Goal: Task Accomplishment & Management: Manage account settings

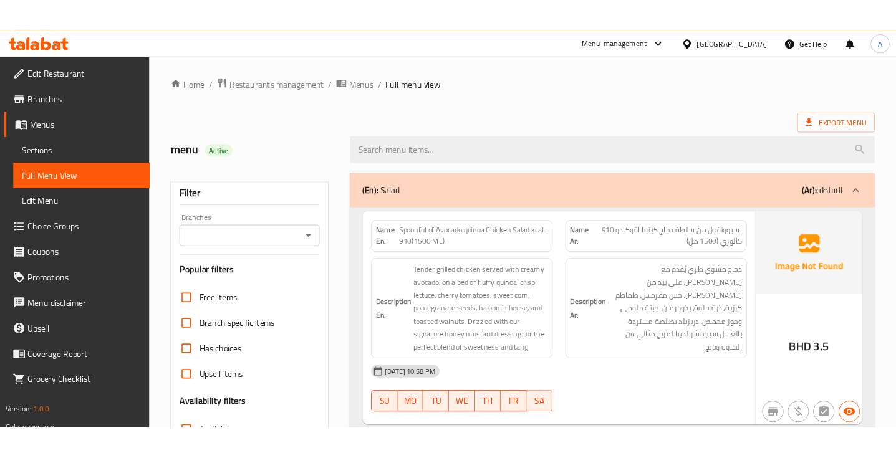
scroll to position [331, 0]
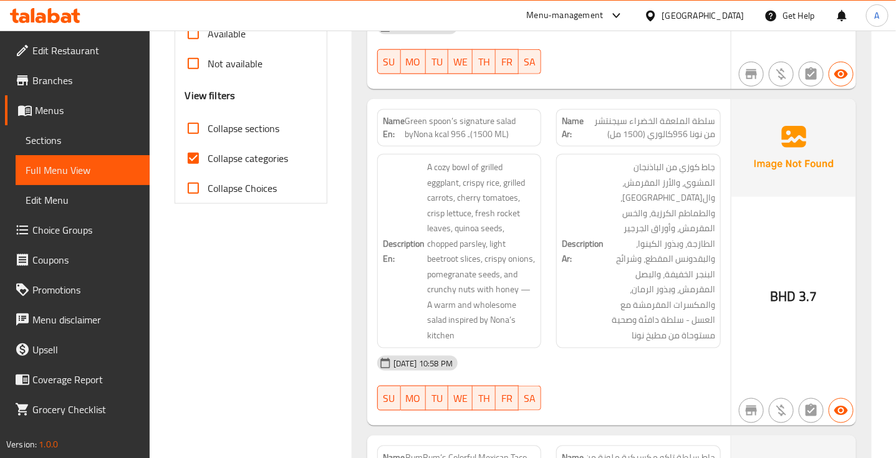
scroll to position [437, 0]
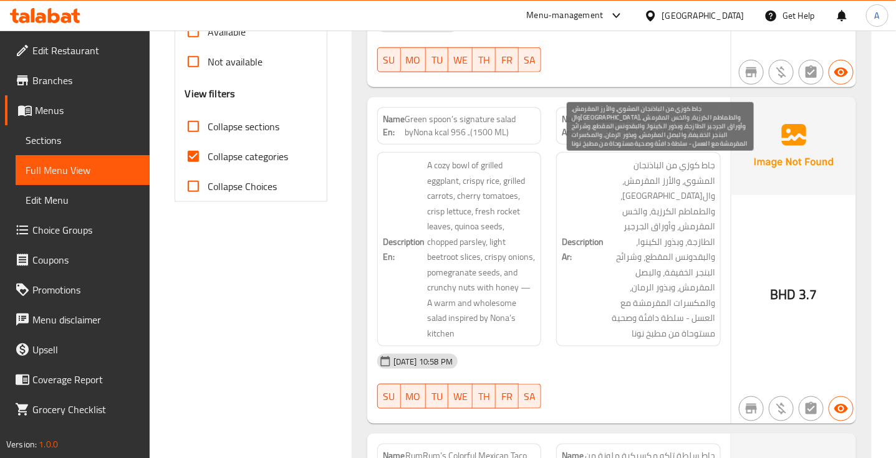
click at [659, 263] on span "جاط كوزي من الباذنجان المشوي، والأرز المقرمش، وال[GEOGRAPHIC_DATA]، والطماطم ال…" at bounding box center [660, 249] width 109 height 183
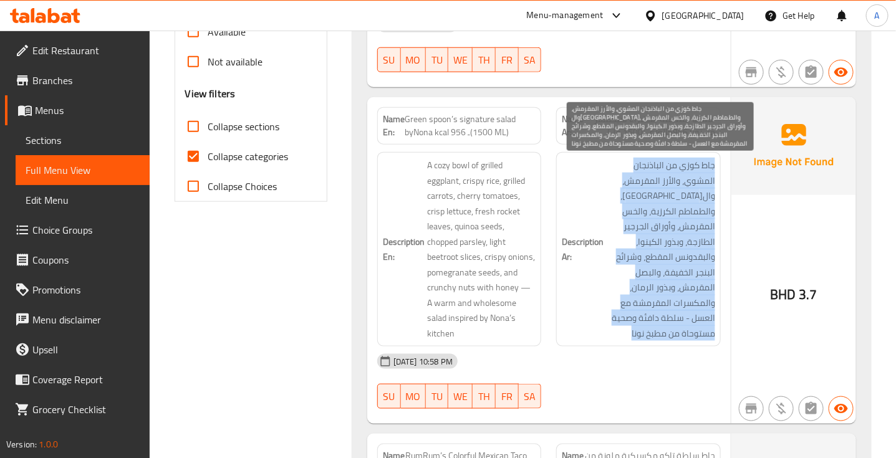
click at [659, 263] on span "جاط كوزي من الباذنجان المشوي، والأرز المقرمش، وال[GEOGRAPHIC_DATA]، والطماطم ال…" at bounding box center [660, 249] width 109 height 183
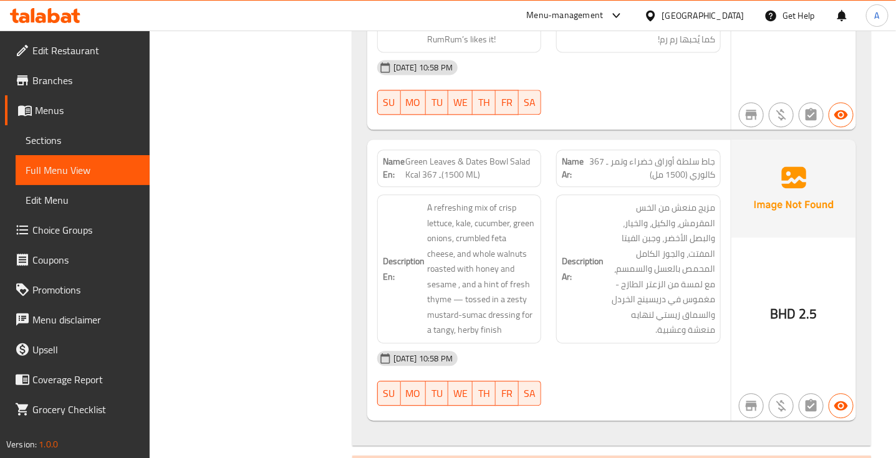
scroll to position [1070, 0]
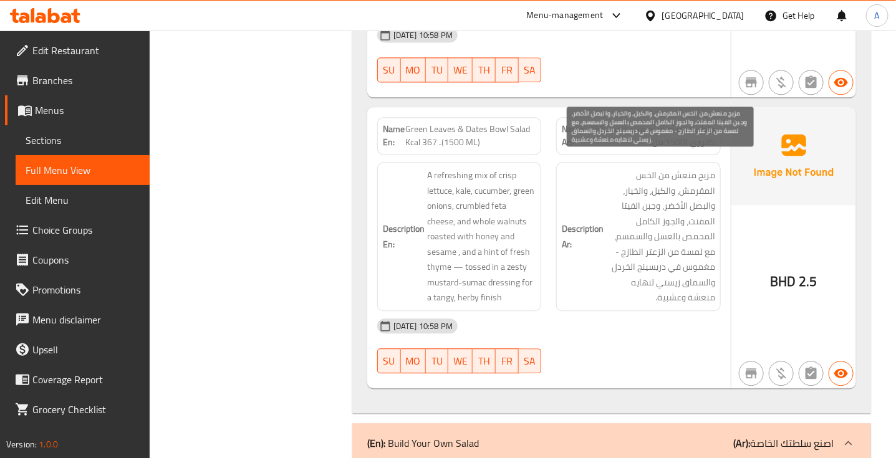
click at [655, 201] on span "مزيج منعش من الخس المقرمش، والكيل، والخيار، والبصل الأخضر، وجبن الفيتا المفتت، …" at bounding box center [660, 237] width 109 height 138
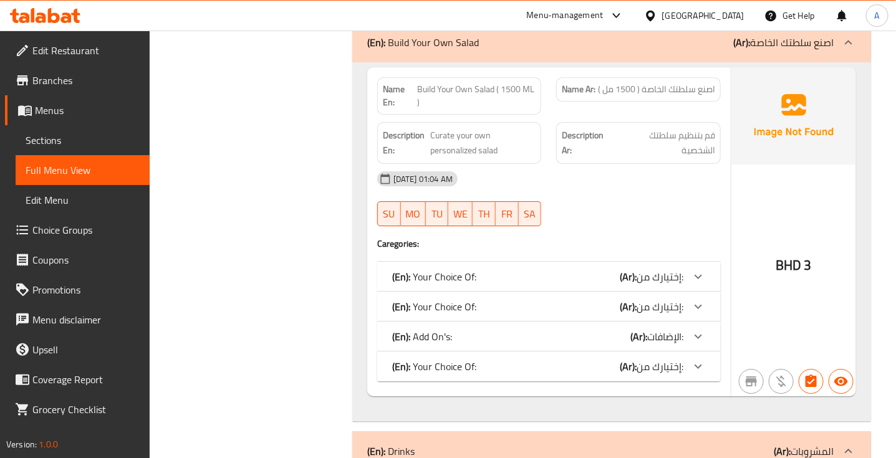
scroll to position [1454, 0]
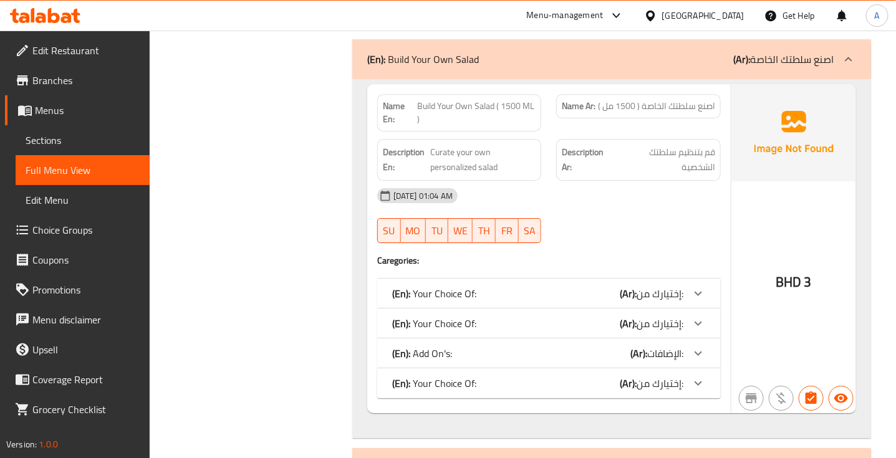
click at [641, 375] on span "إختيارك من:" at bounding box center [660, 383] width 47 height 19
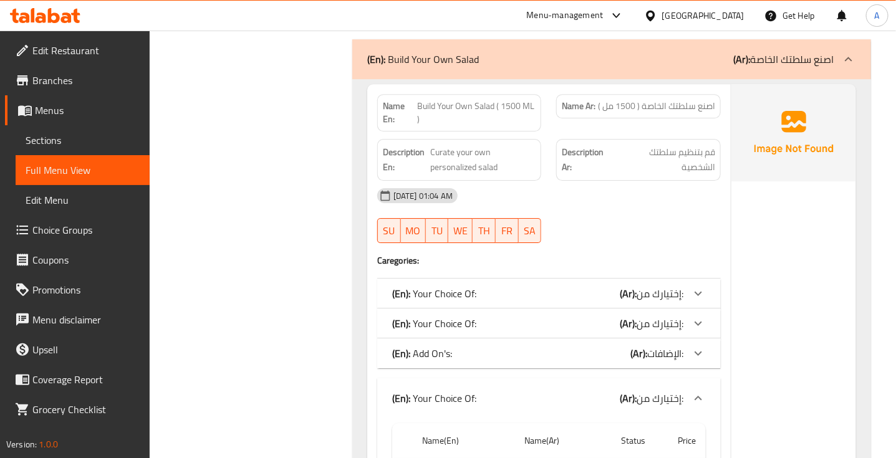
click at [640, 352] on div "(En): Add On's: (Ar): الإضافات:" at bounding box center [549, 354] width 344 height 30
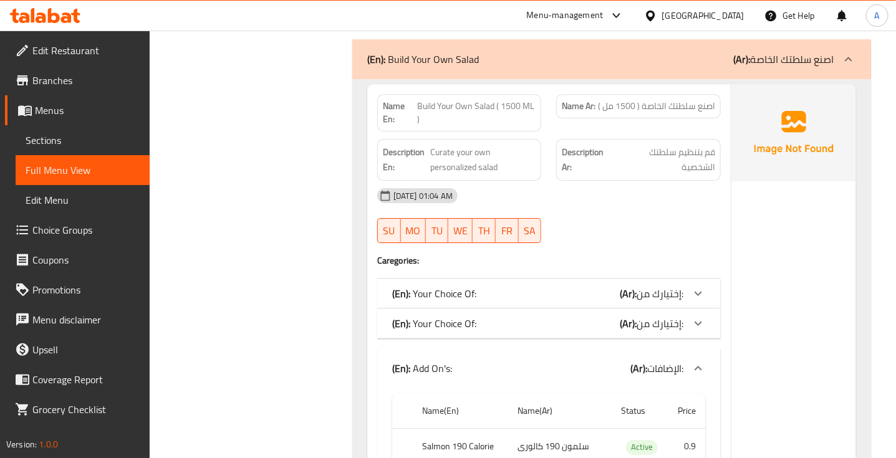
click at [640, 321] on div "(En): Your Choice Of: (Ar): إختيارك من:" at bounding box center [549, 324] width 344 height 30
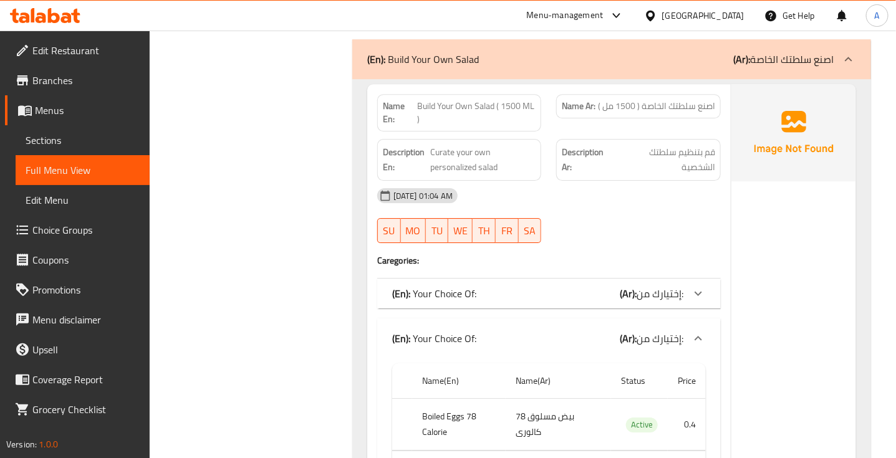
click at [647, 284] on span "إختيارك من:" at bounding box center [660, 293] width 47 height 19
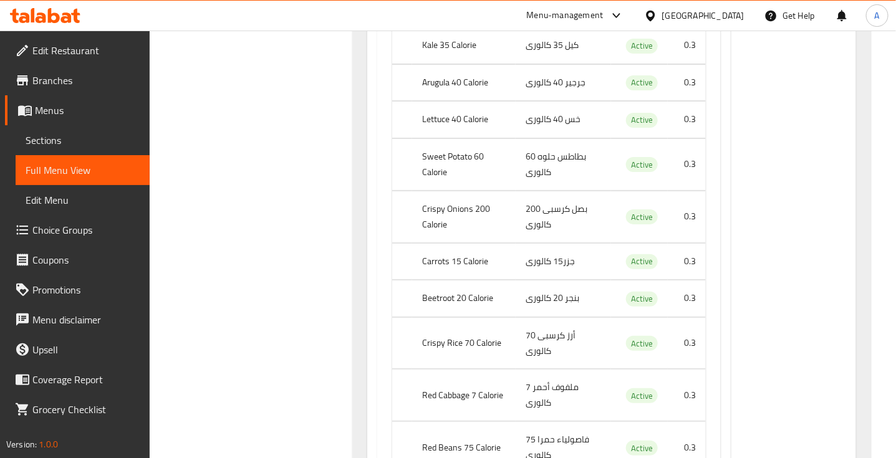
scroll to position [1787, 0]
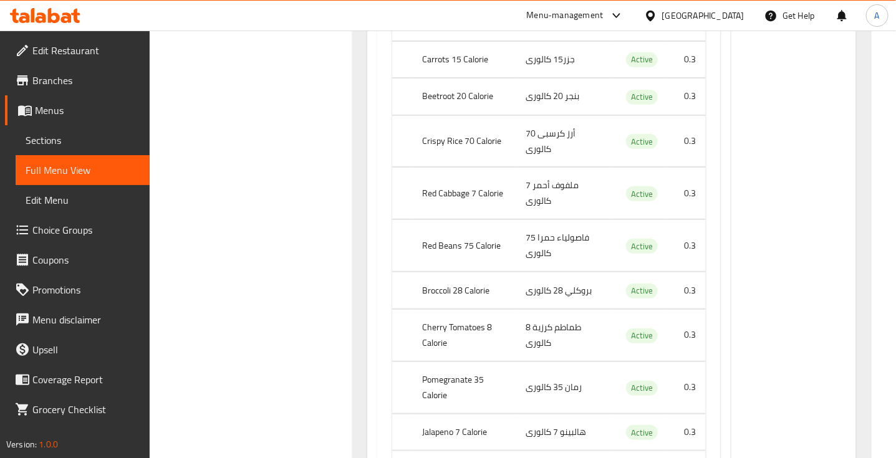
scroll to position [1988, 0]
click at [451, 185] on th "Red Cabbage 7 Calorie" at bounding box center [464, 193] width 104 height 52
click at [440, 239] on th "Red Beans 75 Calorie" at bounding box center [464, 246] width 104 height 52
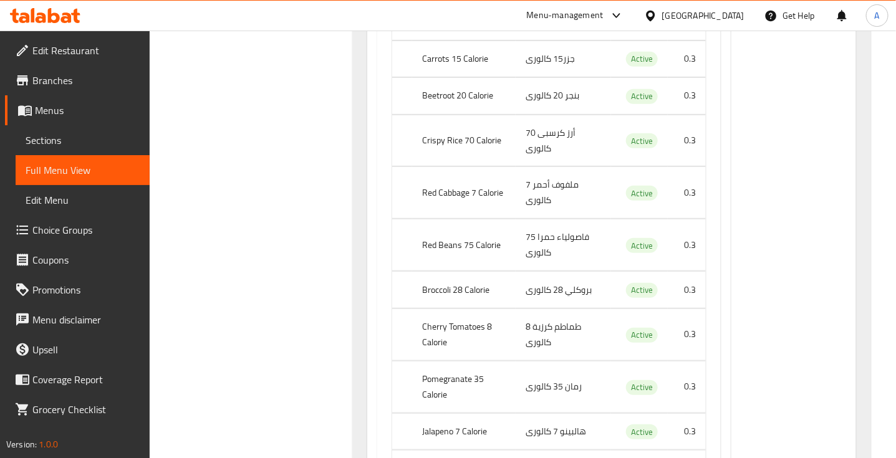
click at [434, 283] on th "Broccoli 28 Calorie" at bounding box center [464, 290] width 104 height 37
click at [435, 319] on th "Cherry Tomatoes 8 Calorie" at bounding box center [464, 335] width 104 height 52
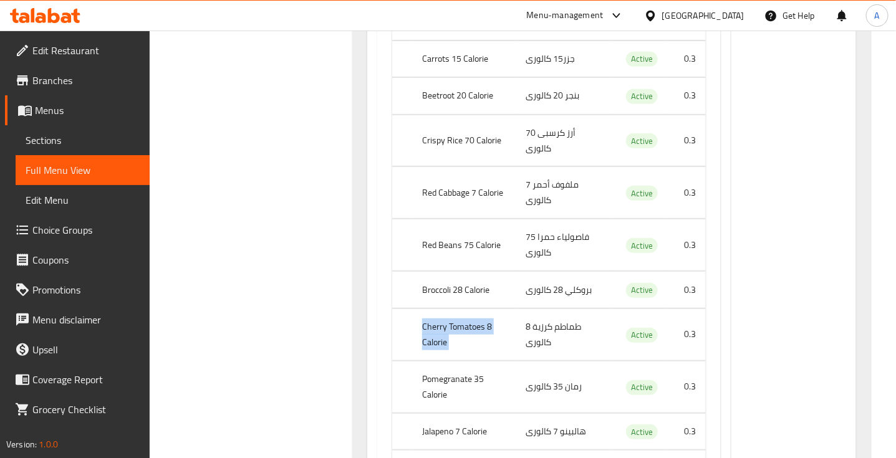
click at [435, 319] on th "Cherry Tomatoes 8 Calorie" at bounding box center [464, 335] width 104 height 52
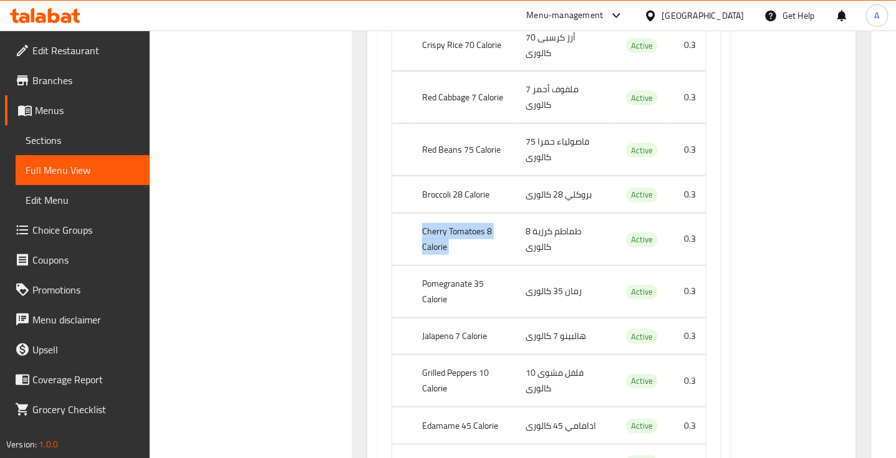
scroll to position [2089, 0]
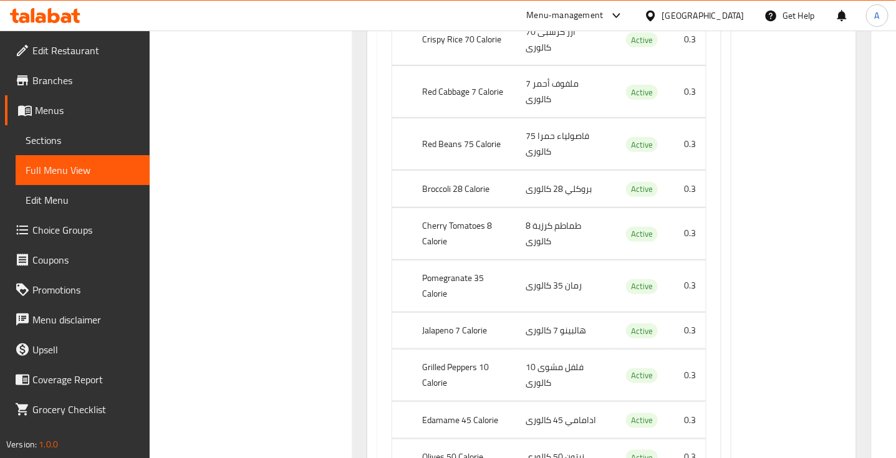
click at [453, 265] on th "Pomegranate 35 Calorie" at bounding box center [464, 286] width 104 height 52
click at [468, 326] on th "Jalapeno 7 Calorie" at bounding box center [464, 330] width 104 height 37
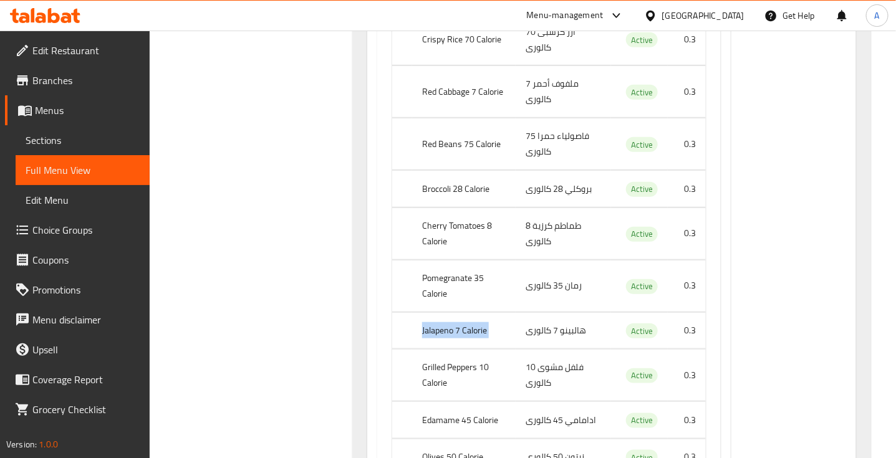
click at [468, 326] on th "Jalapeno 7 Calorie" at bounding box center [464, 330] width 104 height 37
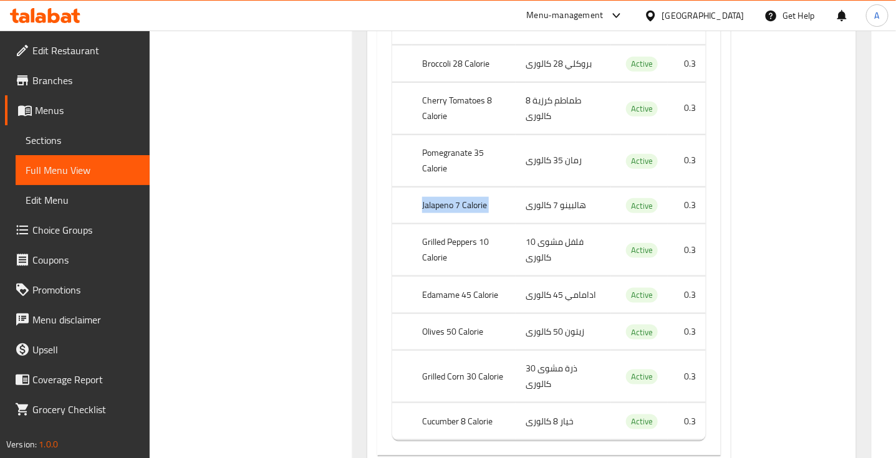
scroll to position [2215, 0]
click at [449, 241] on th "Grilled Peppers 10 Calorie" at bounding box center [464, 250] width 104 height 52
click at [457, 291] on th "Edamame 45 Calorie" at bounding box center [464, 294] width 104 height 37
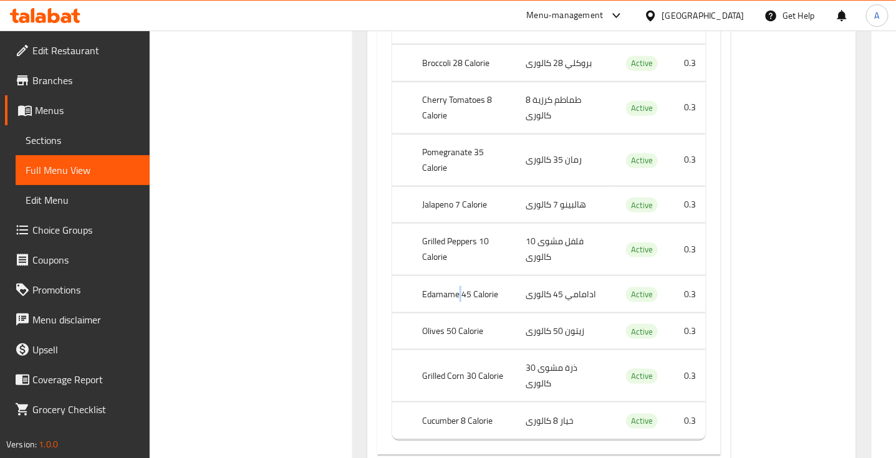
click at [457, 291] on th "Edamame 45 Calorie" at bounding box center [464, 294] width 104 height 37
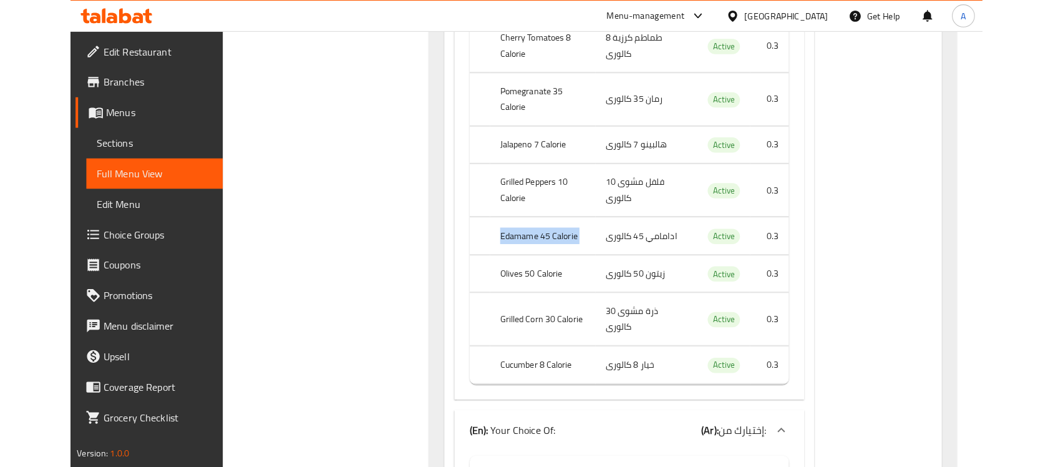
scroll to position [2280, 0]
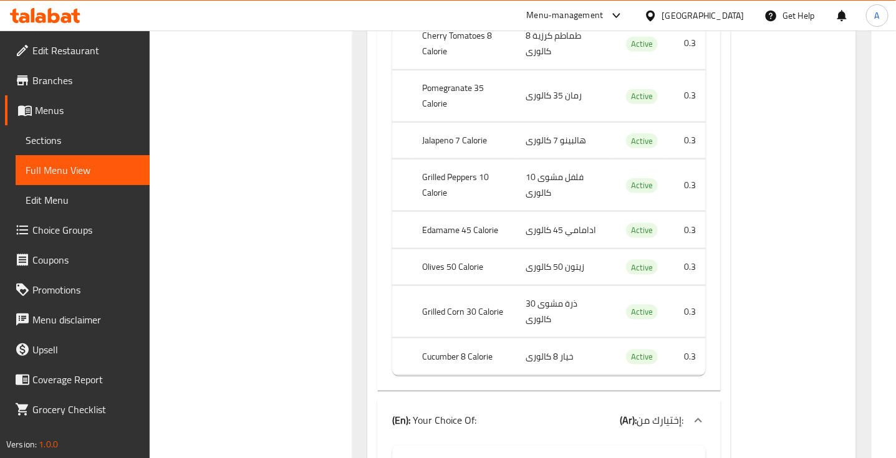
click at [460, 307] on th "Grilled Corn 30 Calorie" at bounding box center [464, 312] width 104 height 52
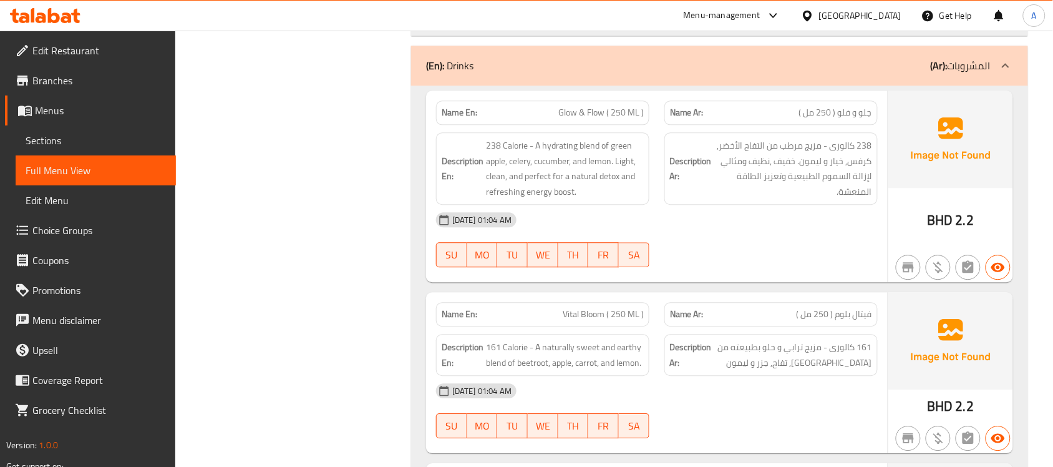
scroll to position [3655, 0]
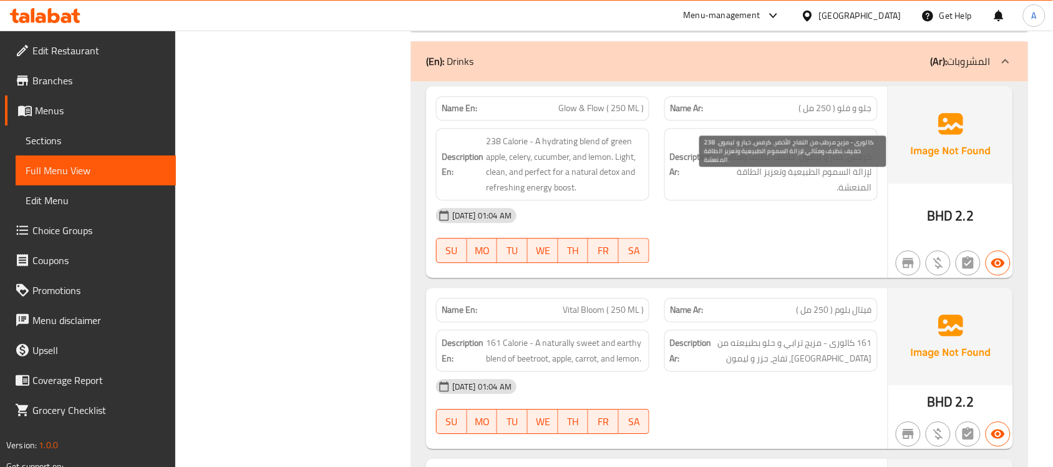
click at [847, 175] on span "238 كالورى - مزيج مرطب من التفاح الأخضر, كرفس, خيار و ليمون. خفيف ,نظيف ومثالي …" at bounding box center [793, 163] width 158 height 61
click at [851, 178] on span "238 كالورى - مزيج مرطب من التفاح الأخضر, كرفس, خيار و ليمون. خفيف ,نظيف ومثالي …" at bounding box center [793, 163] width 158 height 61
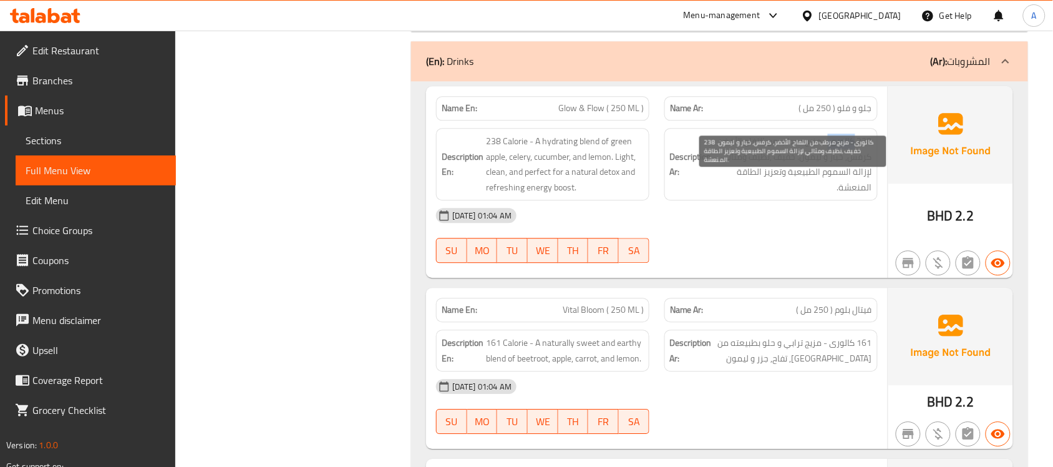
click at [851, 178] on span "238 كالورى - مزيج مرطب من التفاح الأخضر, كرفس, خيار و ليمون. خفيف ,نظيف ومثالي …" at bounding box center [793, 163] width 158 height 61
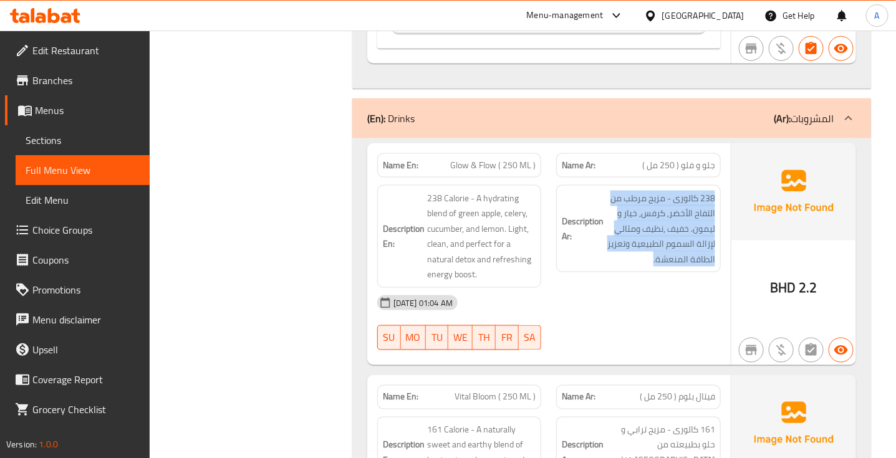
scroll to position [4161, 0]
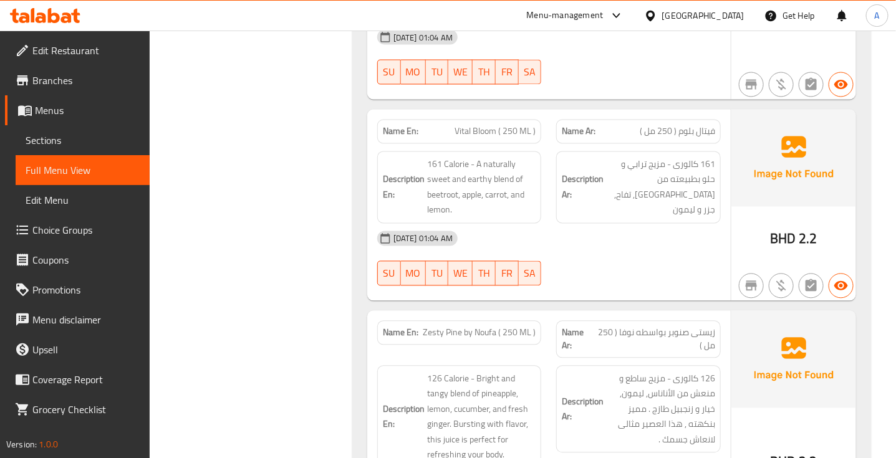
scroll to position [4427, 0]
click at [683, 138] on span "فيتال بلوم ( 250 مل )" at bounding box center [677, 131] width 75 height 13
click at [518, 138] on span "Vital Bloom ( 250 ML )" at bounding box center [495, 131] width 81 height 13
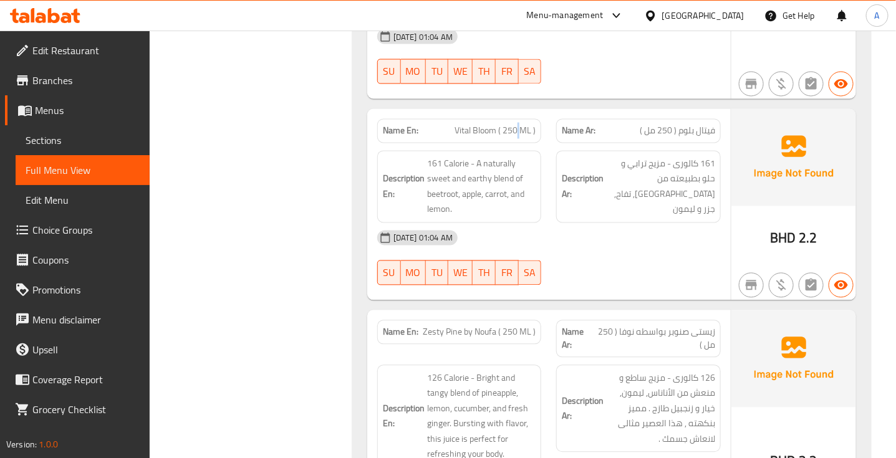
click at [518, 138] on span "Vital Bloom ( 250 ML )" at bounding box center [495, 131] width 81 height 13
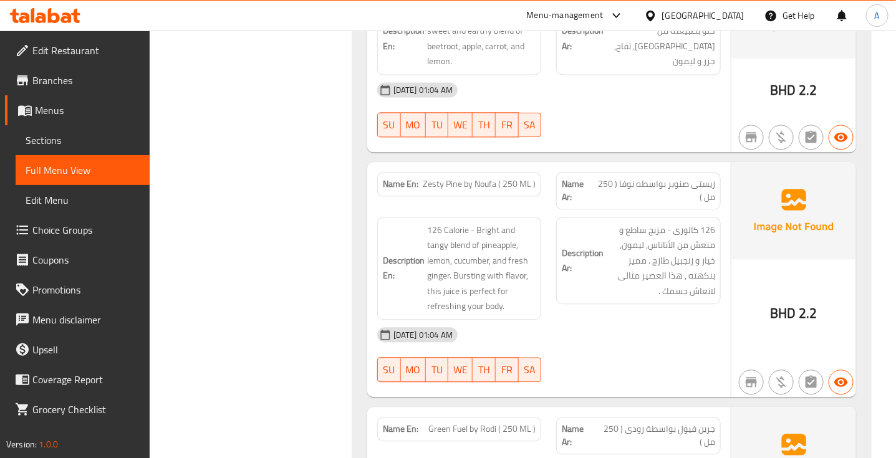
scroll to position [4592, 0]
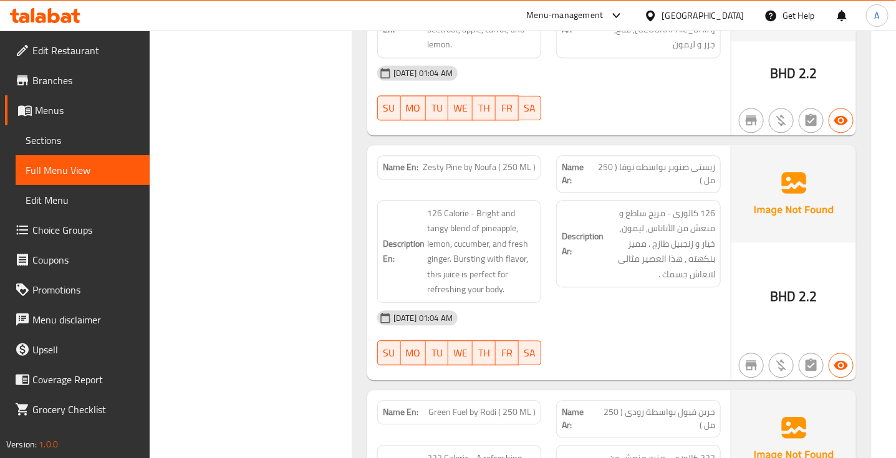
click at [460, 174] on span "Zesty Pine by Noufa ( 250 ML )" at bounding box center [479, 167] width 113 height 13
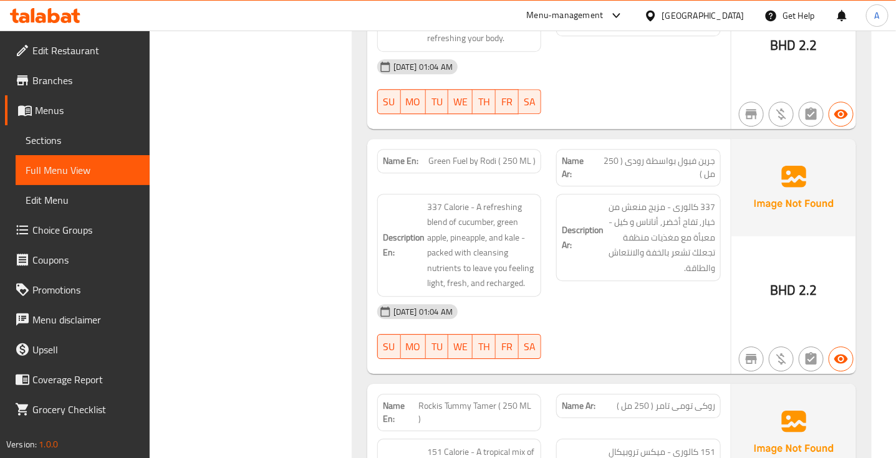
scroll to position [4846, 0]
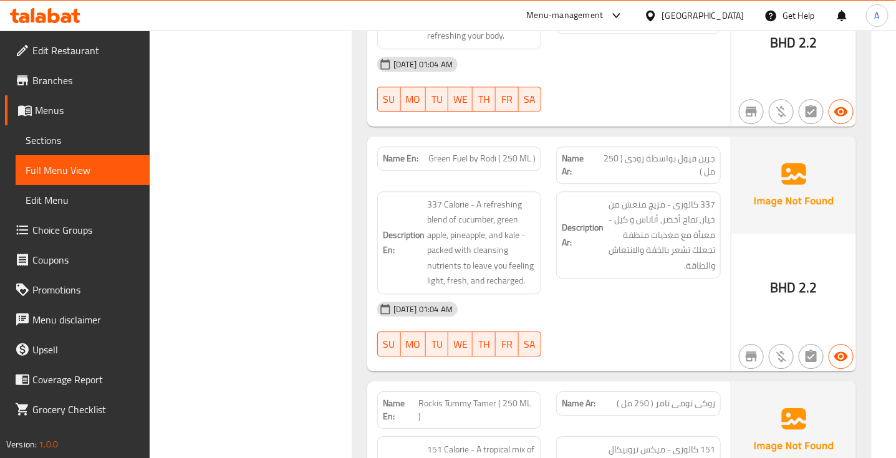
click at [684, 163] on span "جرين فيول بواسطة رودى ( 250 مل )" at bounding box center [655, 165] width 122 height 26
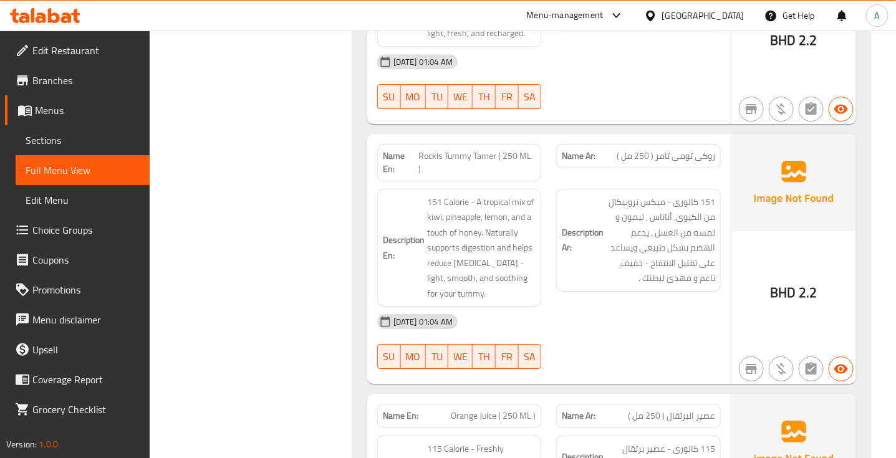
scroll to position [5095, 0]
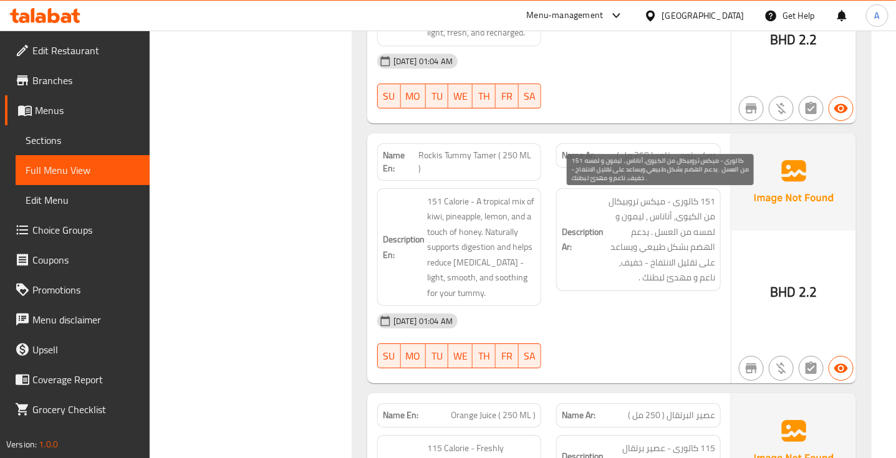
click at [702, 196] on span "151 كالورى - ميكس تروبيكال من الكيوى, أناناس , ليمون و لمسه من العسل . يدعم اله…" at bounding box center [660, 240] width 109 height 92
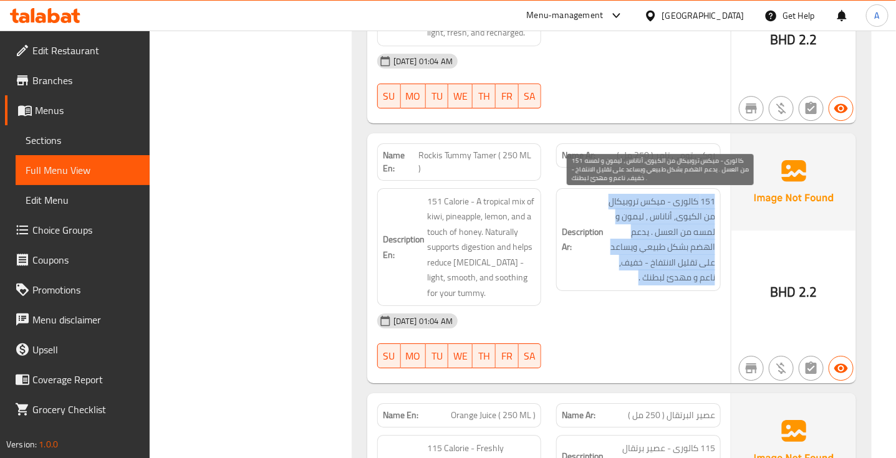
click at [702, 196] on span "151 كالورى - ميكس تروبيكال من الكيوى, أناناس , ليمون و لمسه من العسل . يدعم اله…" at bounding box center [660, 240] width 109 height 92
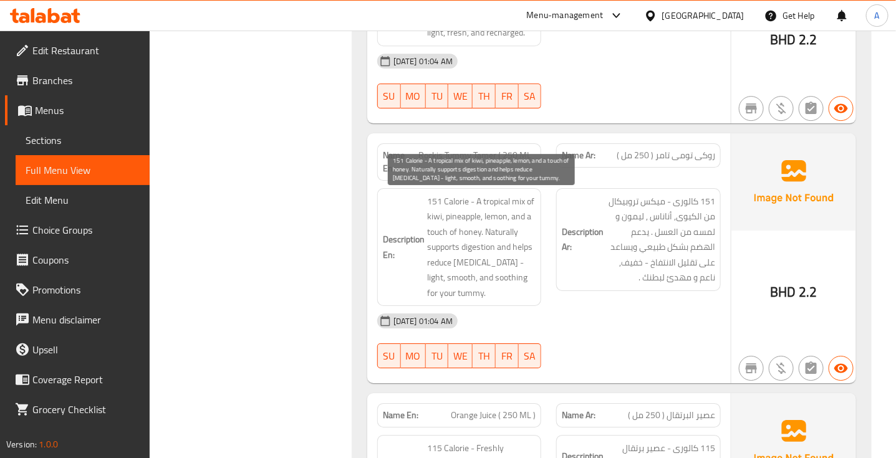
click at [485, 278] on span "151 Calorie - A tropical mix of kiwi, pineapple, lemon, and a touch of honey. N…" at bounding box center [481, 247] width 109 height 107
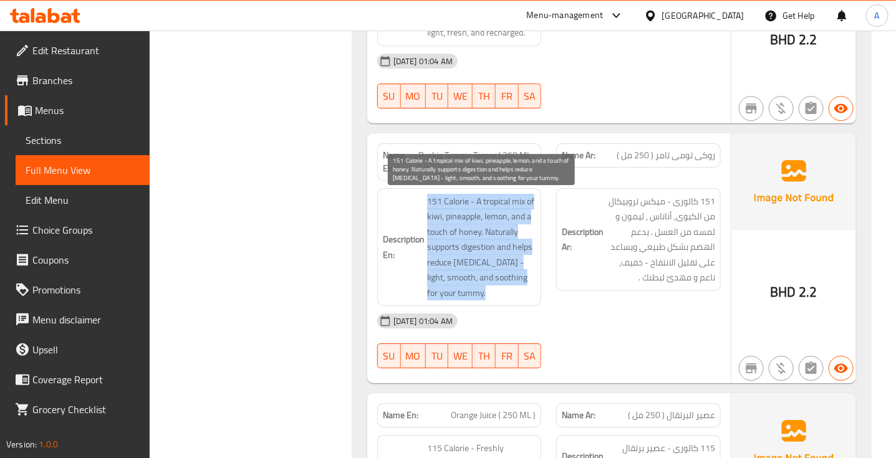
click at [485, 278] on span "151 Calorie - A tropical mix of kiwi, pineapple, lemon, and a touch of honey. N…" at bounding box center [481, 247] width 109 height 107
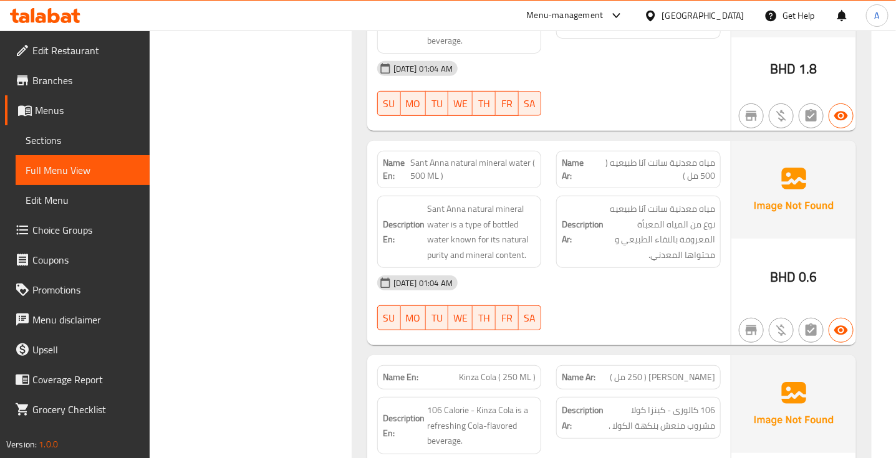
scroll to position [5552, 0]
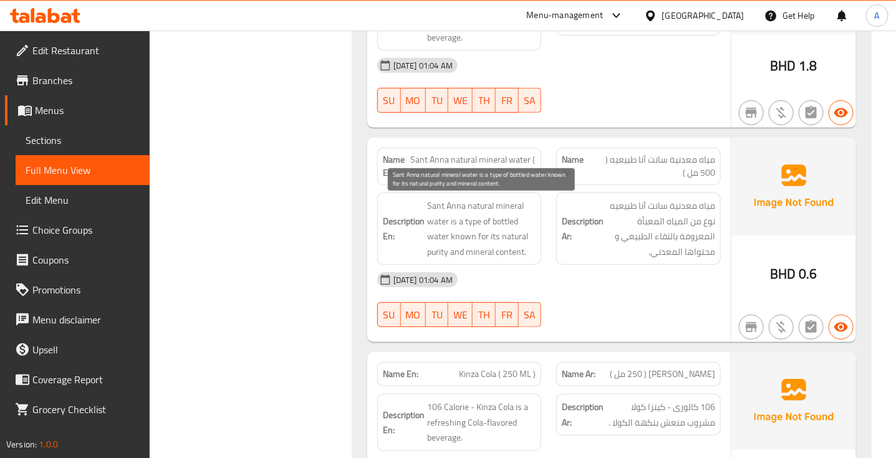
click at [478, 213] on span "Sant Anna natural mineral water is a type of bottled water known for its natura…" at bounding box center [481, 228] width 109 height 61
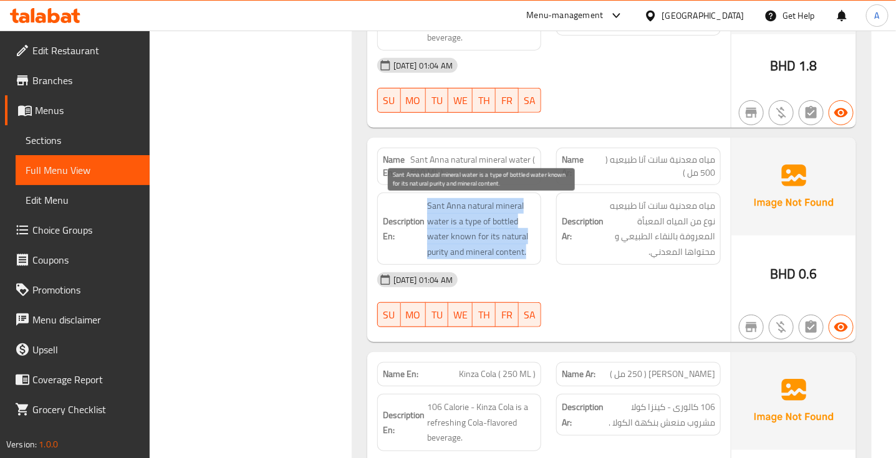
click at [478, 213] on span "Sant Anna natural mineral water is a type of bottled water known for its natura…" at bounding box center [481, 228] width 109 height 61
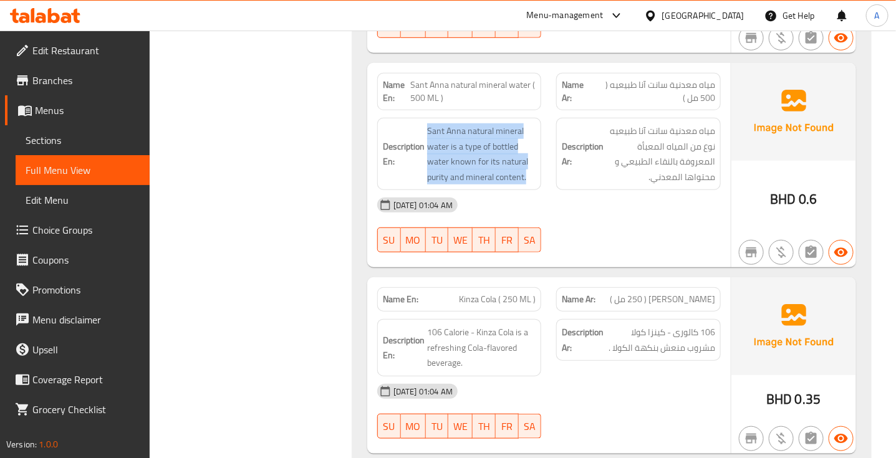
scroll to position [5627, 0]
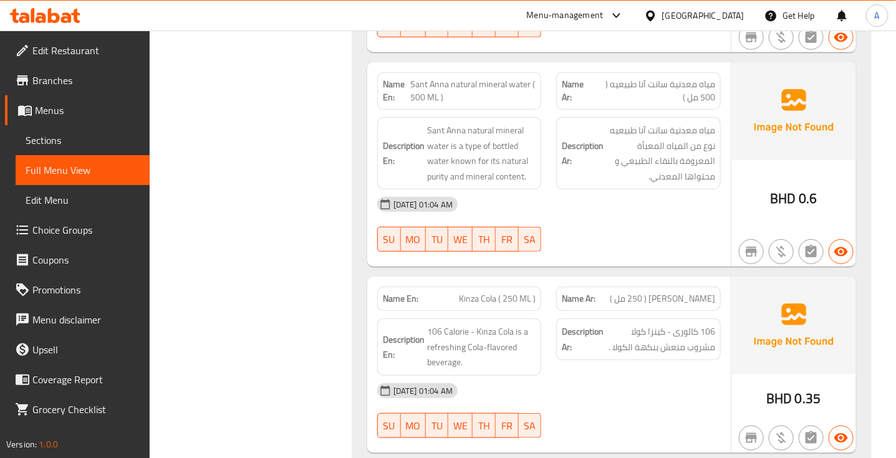
click at [696, 306] on span "[PERSON_NAME] ( 250 مل )" at bounding box center [662, 299] width 105 height 13
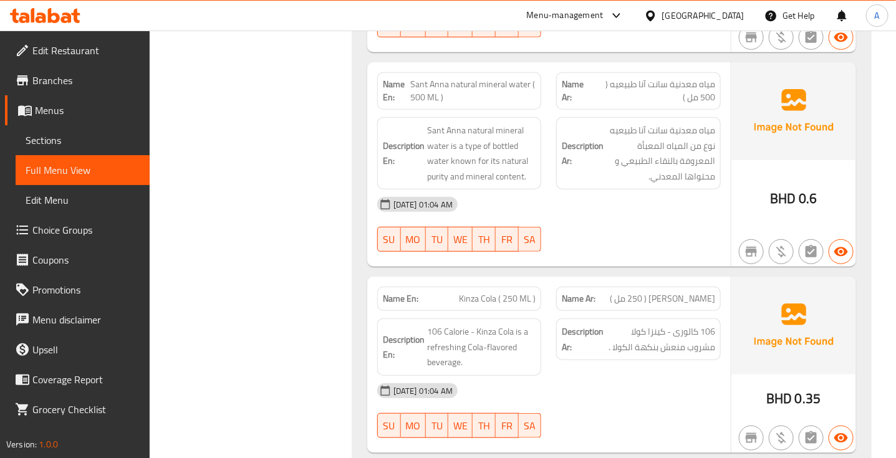
click at [515, 304] on span "Kinza Cola ( 250 ML )" at bounding box center [497, 299] width 77 height 13
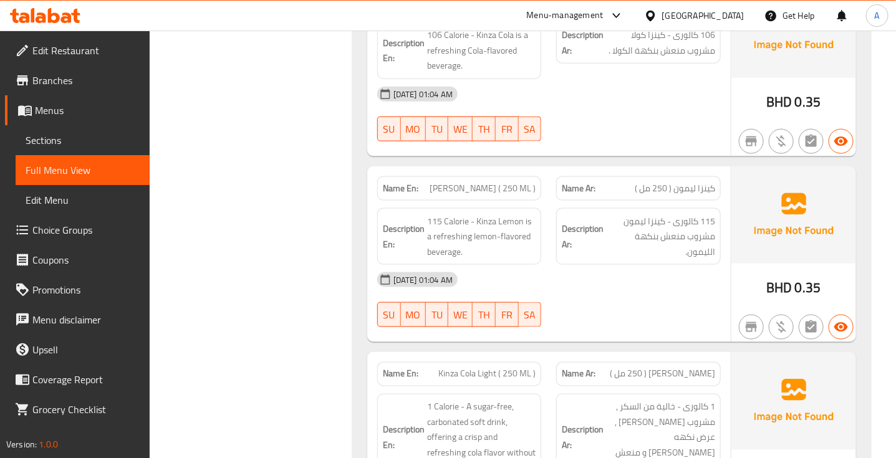
scroll to position [5925, 0]
click at [681, 188] on span "كينزا ليمون ( 250 مل )" at bounding box center [675, 187] width 80 height 13
click at [496, 188] on span "[PERSON_NAME] ( 250 ML )" at bounding box center [483, 187] width 106 height 13
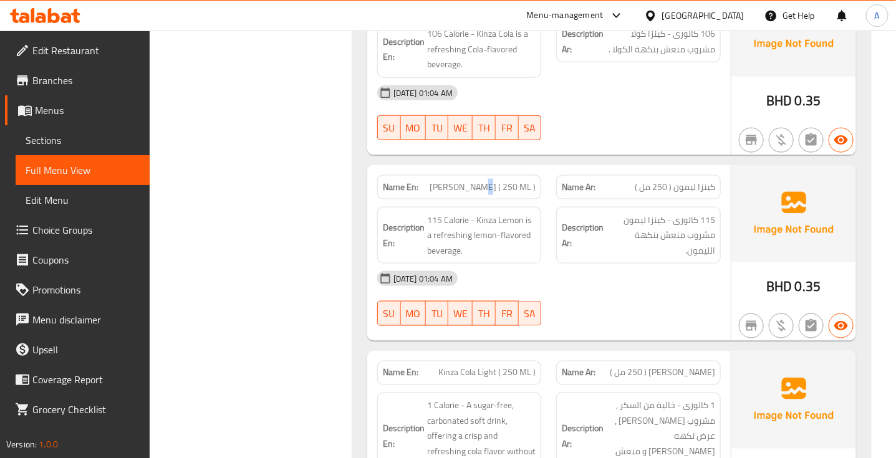
click at [496, 188] on span "[PERSON_NAME] ( 250 ML )" at bounding box center [483, 187] width 106 height 13
click at [657, 190] on span "كينزا ليمون ( 250 مل )" at bounding box center [675, 187] width 80 height 13
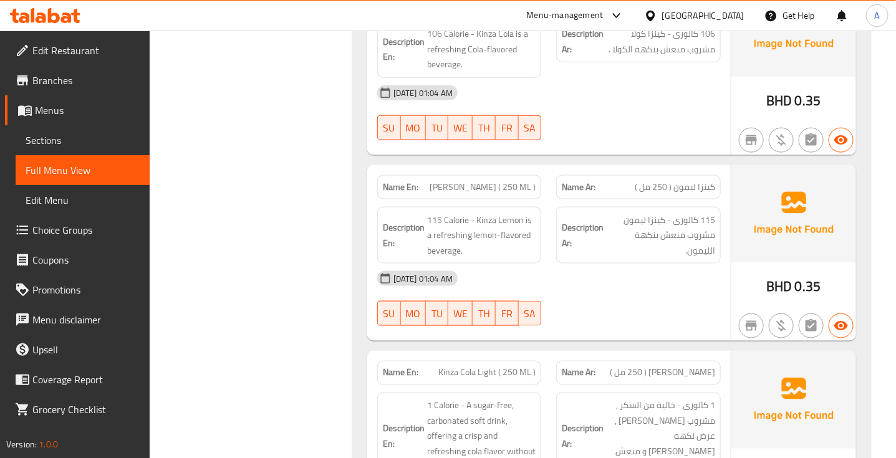
click at [507, 193] on span "[PERSON_NAME] ( 250 ML )" at bounding box center [483, 187] width 106 height 13
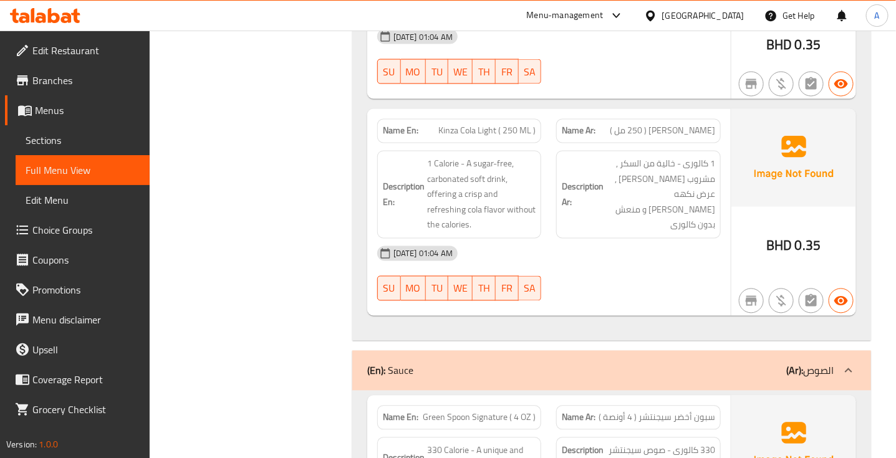
scroll to position [6169, 0]
click at [684, 133] on span "[PERSON_NAME] ( 250 مل )" at bounding box center [662, 129] width 105 height 13
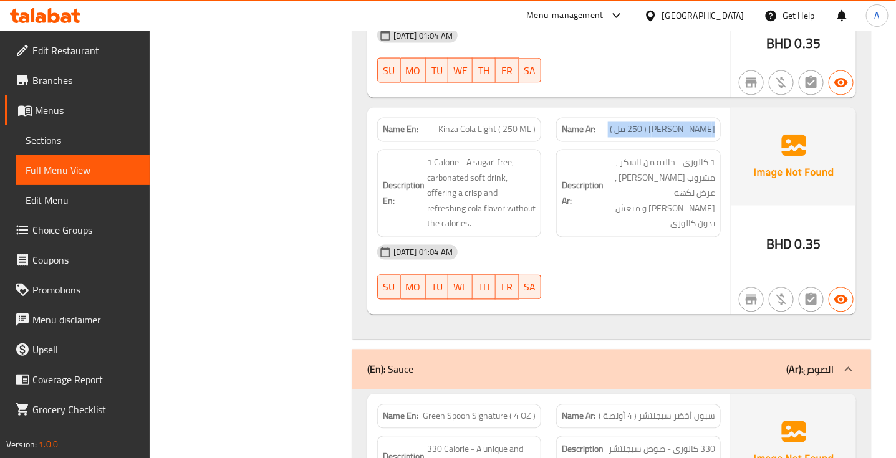
click at [684, 133] on span "[PERSON_NAME] ( 250 مل )" at bounding box center [662, 129] width 105 height 13
click at [473, 132] on span "Kinza Cola Light ( 250 ML )" at bounding box center [486, 129] width 97 height 13
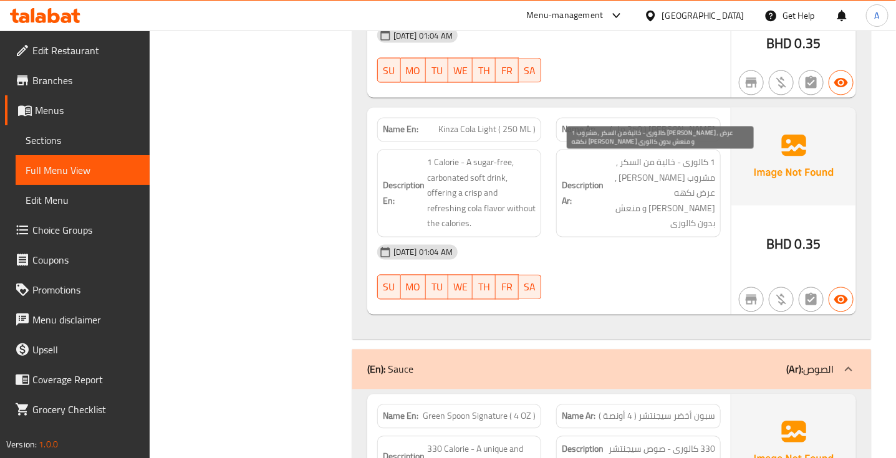
click at [697, 160] on span "1 كالورى - خالية من السكر , مشروب [PERSON_NAME] , عرض نكهه [PERSON_NAME] و منعش…" at bounding box center [660, 193] width 109 height 77
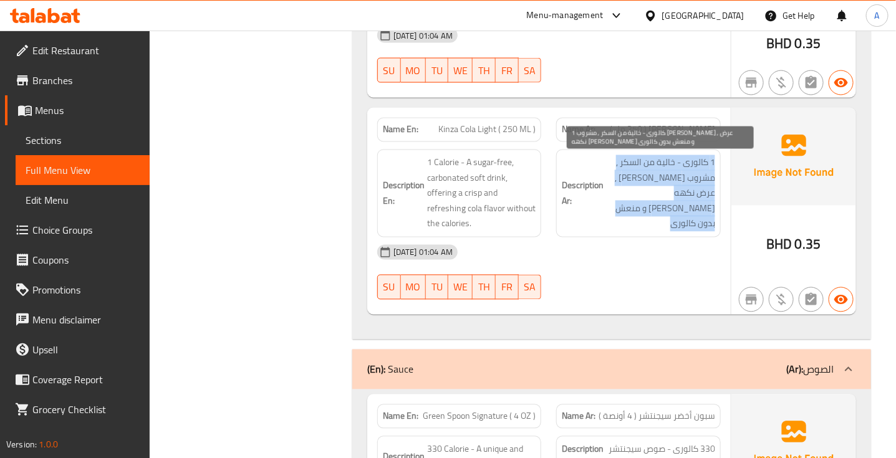
click at [697, 160] on span "1 كالورى - خالية من السكر , مشروب [PERSON_NAME] , عرض نكهه [PERSON_NAME] و منعش…" at bounding box center [660, 193] width 109 height 77
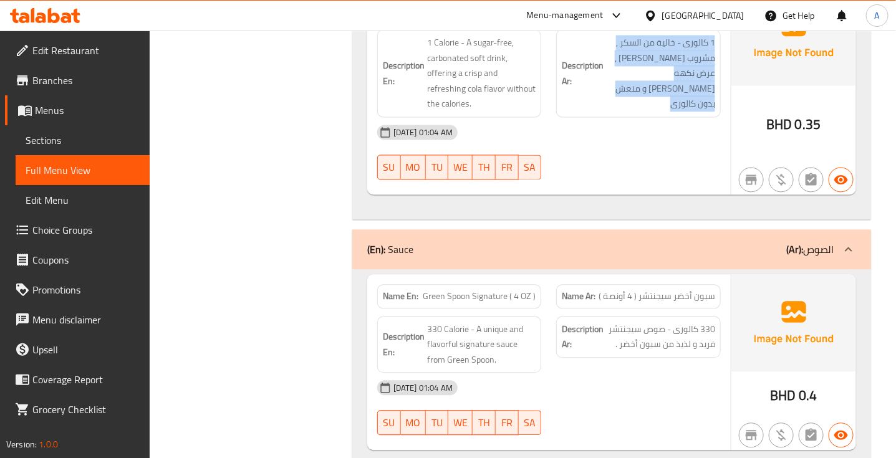
scroll to position [6290, 0]
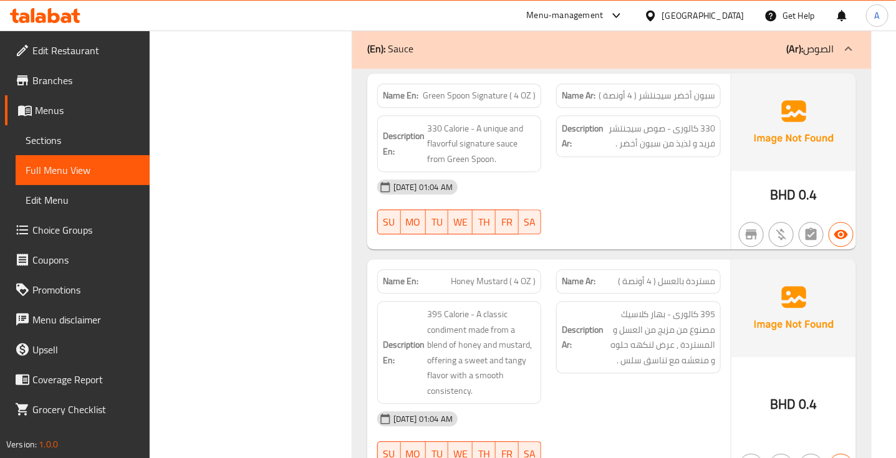
scroll to position [6491, 0]
click at [613, 97] on span "سبون أخضر سيجنتشر ( 4 أونصة )" at bounding box center [657, 94] width 117 height 13
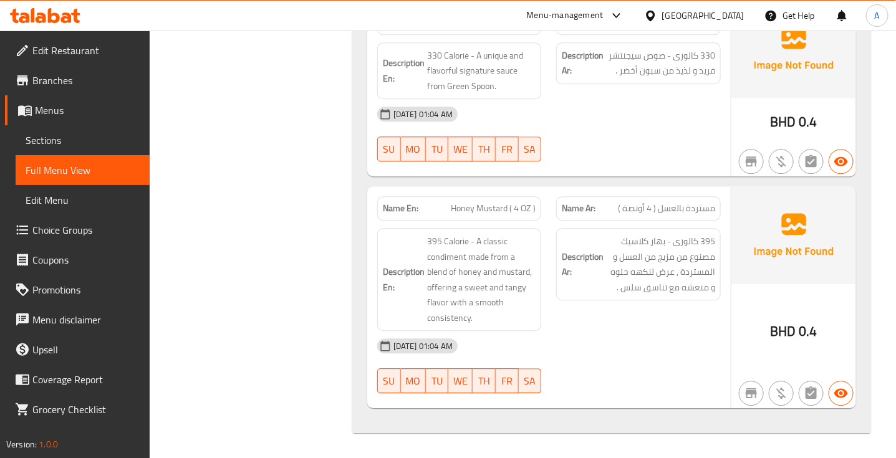
click at [696, 208] on span "مستردة بالعسل ( 4 أونصة )" at bounding box center [666, 208] width 97 height 13
click at [478, 206] on span "Honey Mustard ( 4 OZ )" at bounding box center [493, 208] width 85 height 13
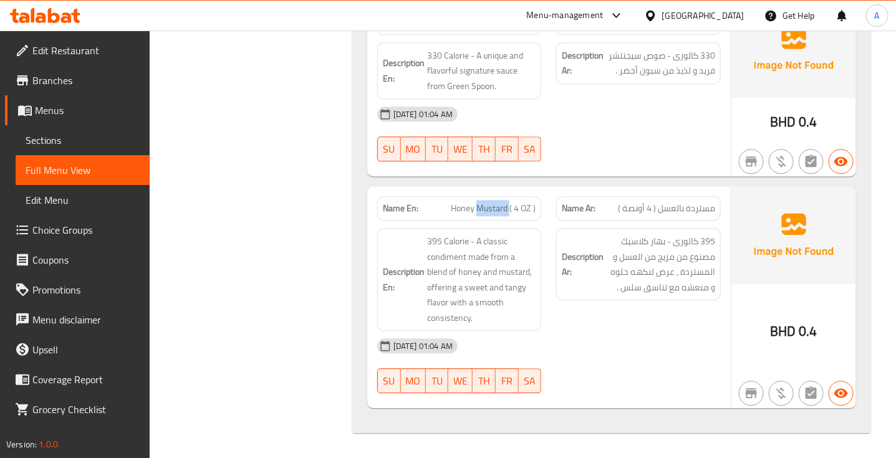
click at [478, 206] on span "Honey Mustard ( 4 OZ )" at bounding box center [493, 208] width 85 height 13
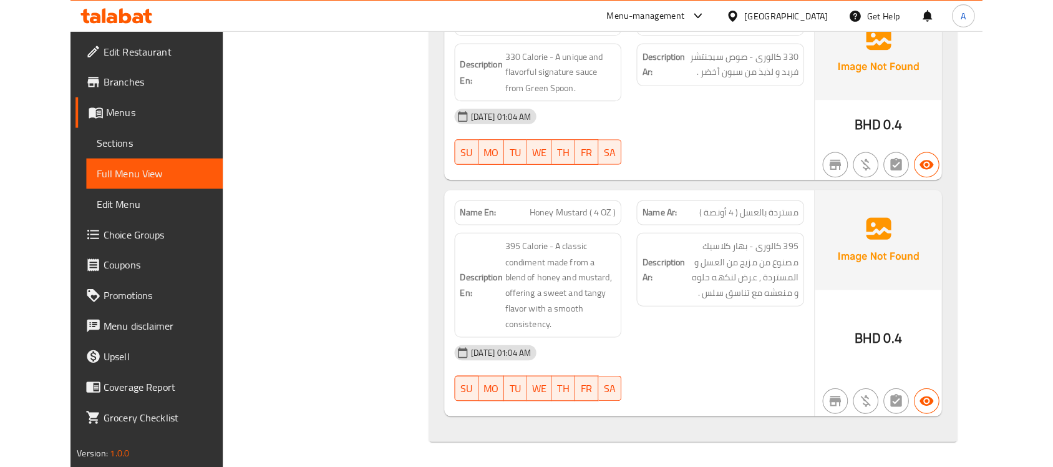
scroll to position [5672, 0]
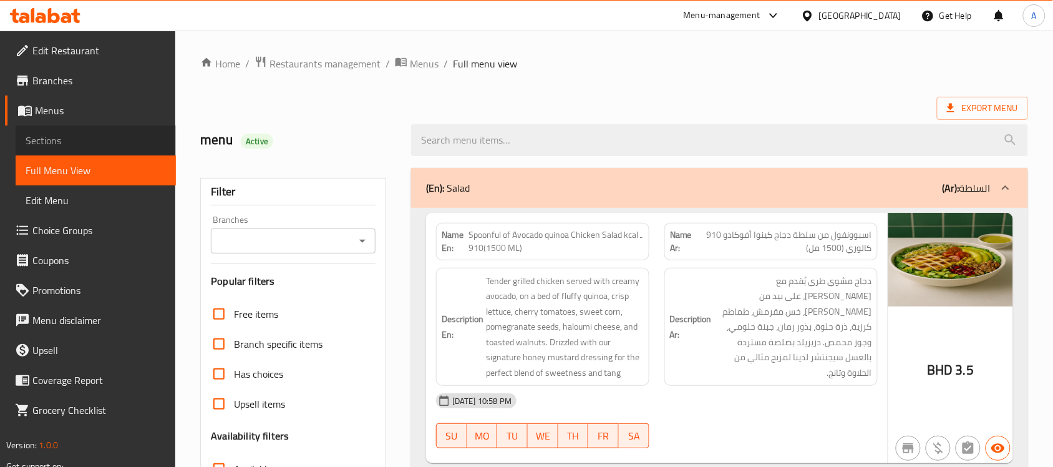
click at [89, 137] on span "Sections" at bounding box center [96, 140] width 140 height 15
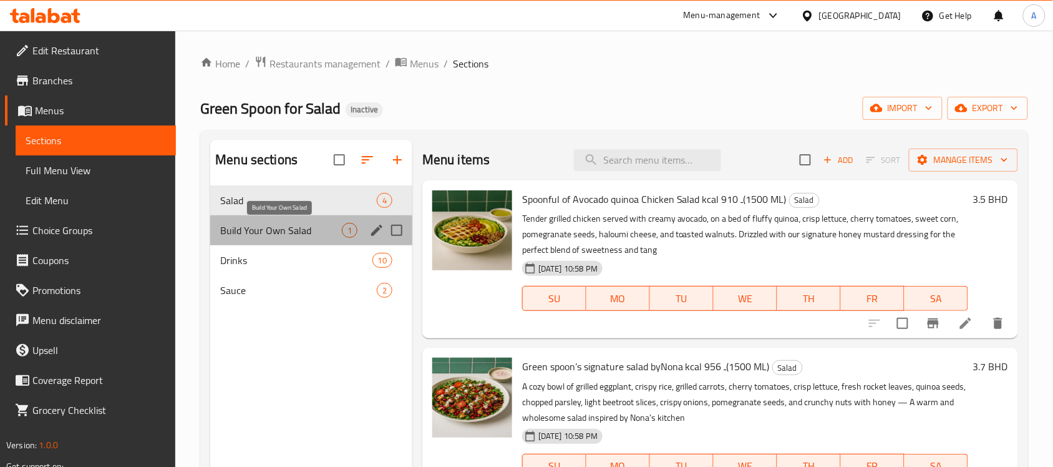
click at [307, 231] on span "Build Your Own Salad" at bounding box center [281, 230] width 122 height 15
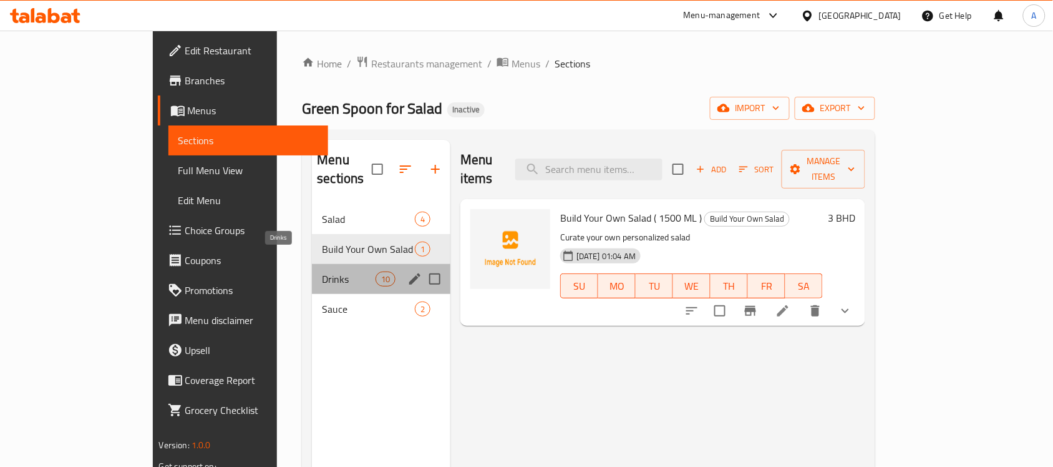
click at [322, 271] on span "Drinks" at bounding box center [348, 278] width 53 height 15
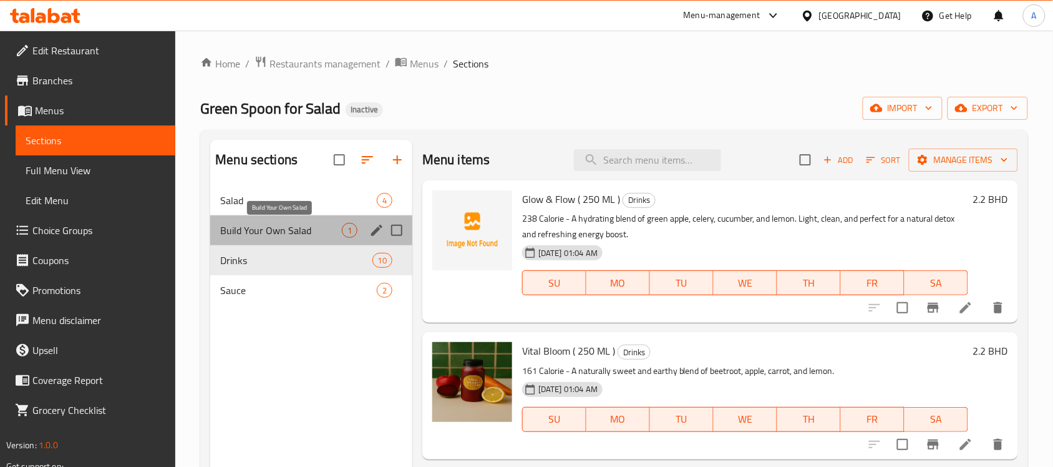
click at [294, 234] on span "Build Your Own Salad" at bounding box center [281, 230] width 122 height 15
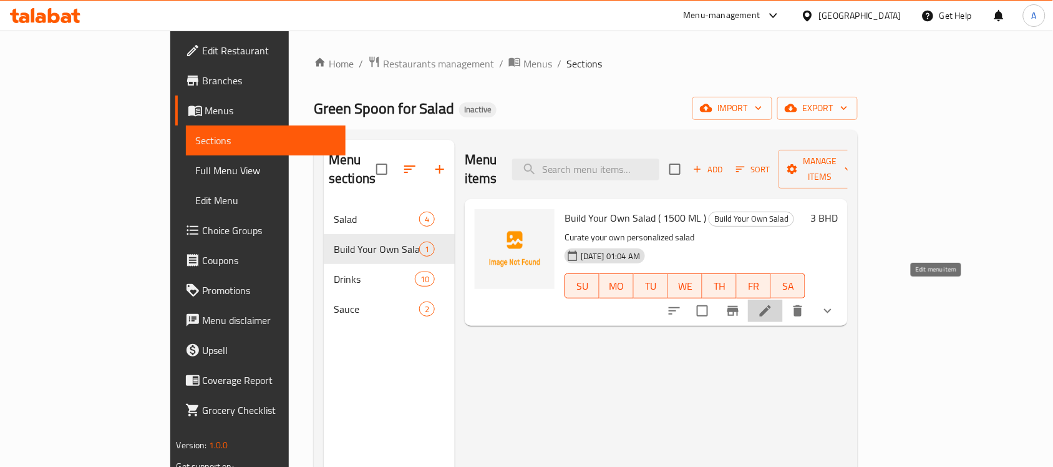
click at [771, 305] on icon at bounding box center [765, 310] width 11 height 11
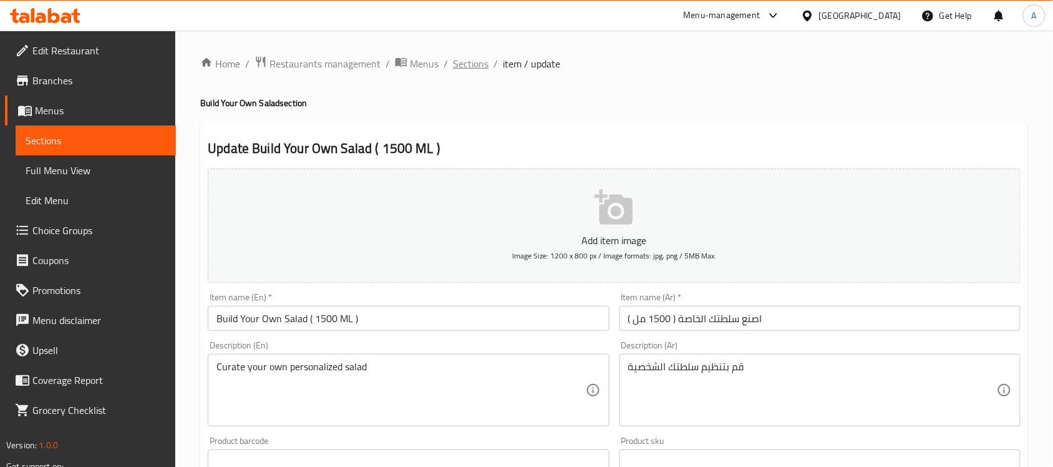
click at [453, 70] on span "Sections" at bounding box center [471, 63] width 36 height 15
